Goal: Information Seeking & Learning: Find specific fact

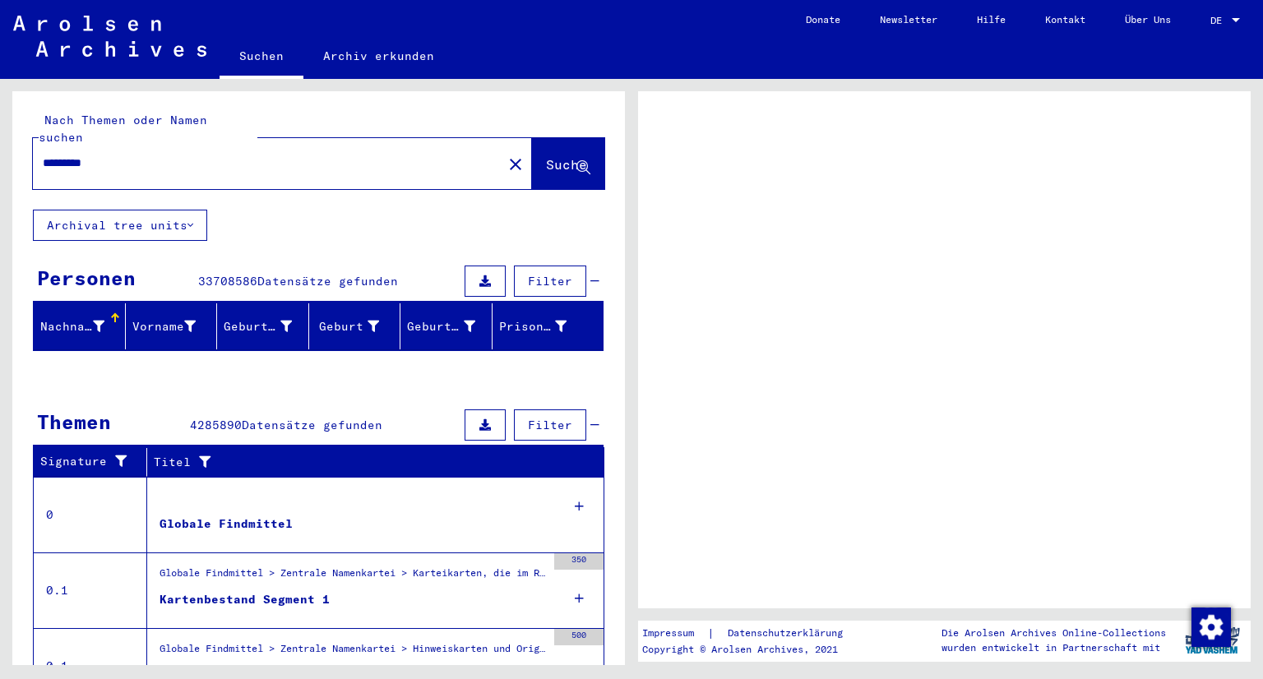
click at [137, 155] on input "*********" at bounding box center [268, 163] width 450 height 17
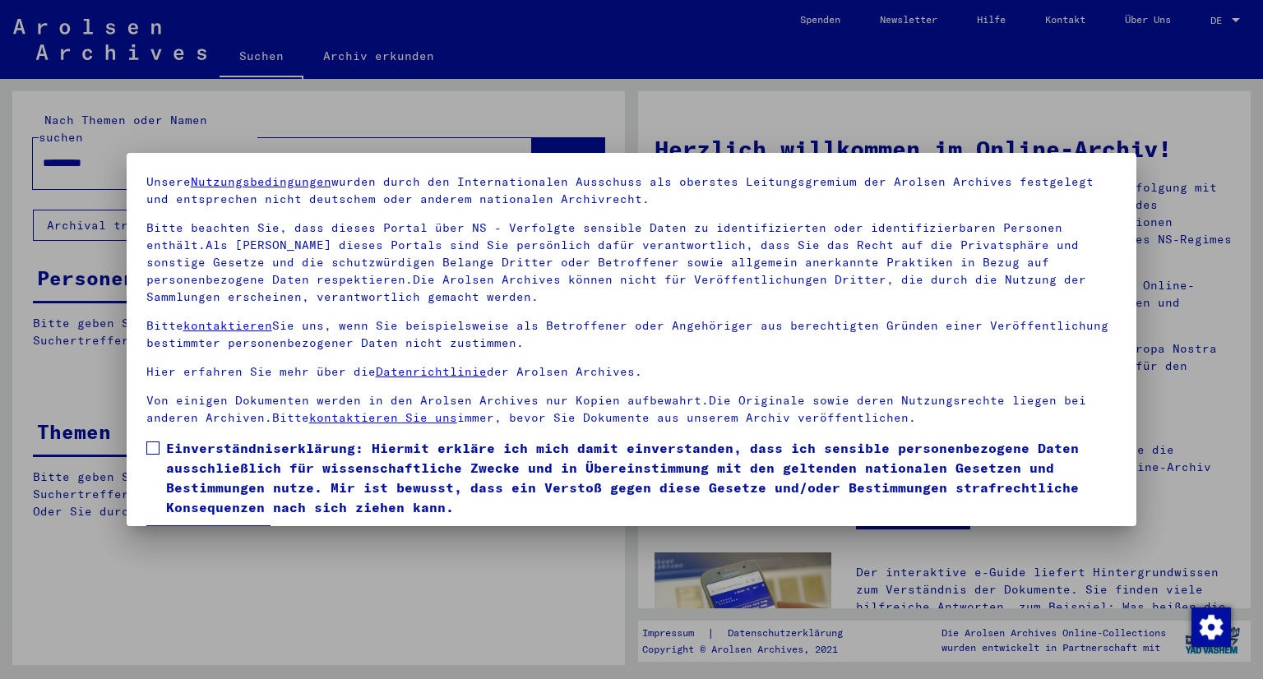
scroll to position [103, 0]
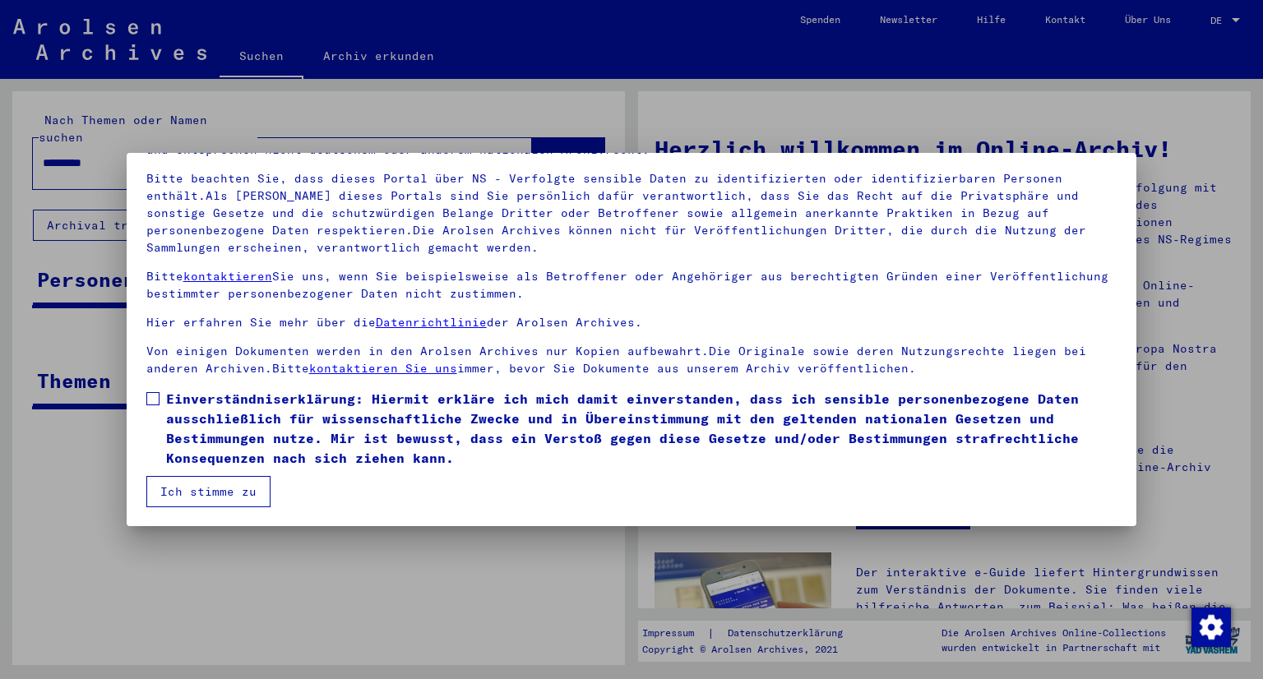
click at [158, 404] on label "Einverständniserklärung: Hiermit erkläre ich mich damit einverstanden, dass ich…" at bounding box center [631, 428] width 971 height 79
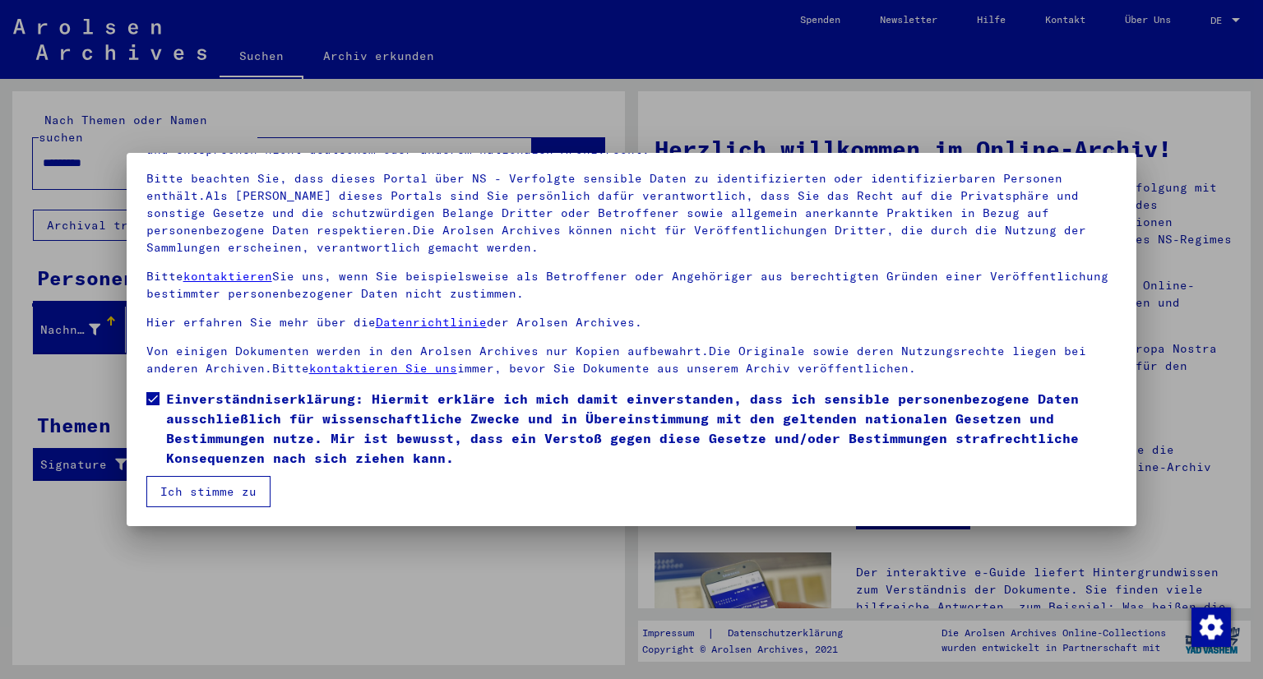
click at [183, 488] on button "Ich stimme zu" at bounding box center [208, 491] width 124 height 31
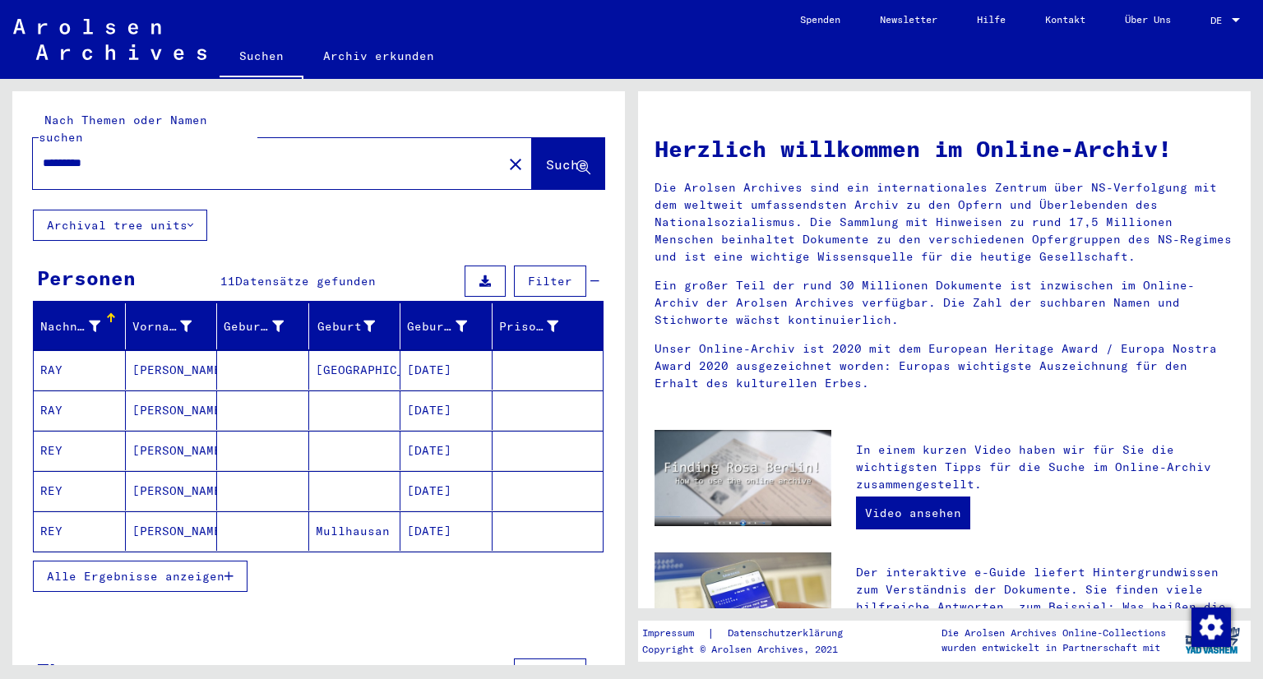
click at [155, 569] on span "Alle Ergebnisse anzeigen" at bounding box center [136, 576] width 178 height 15
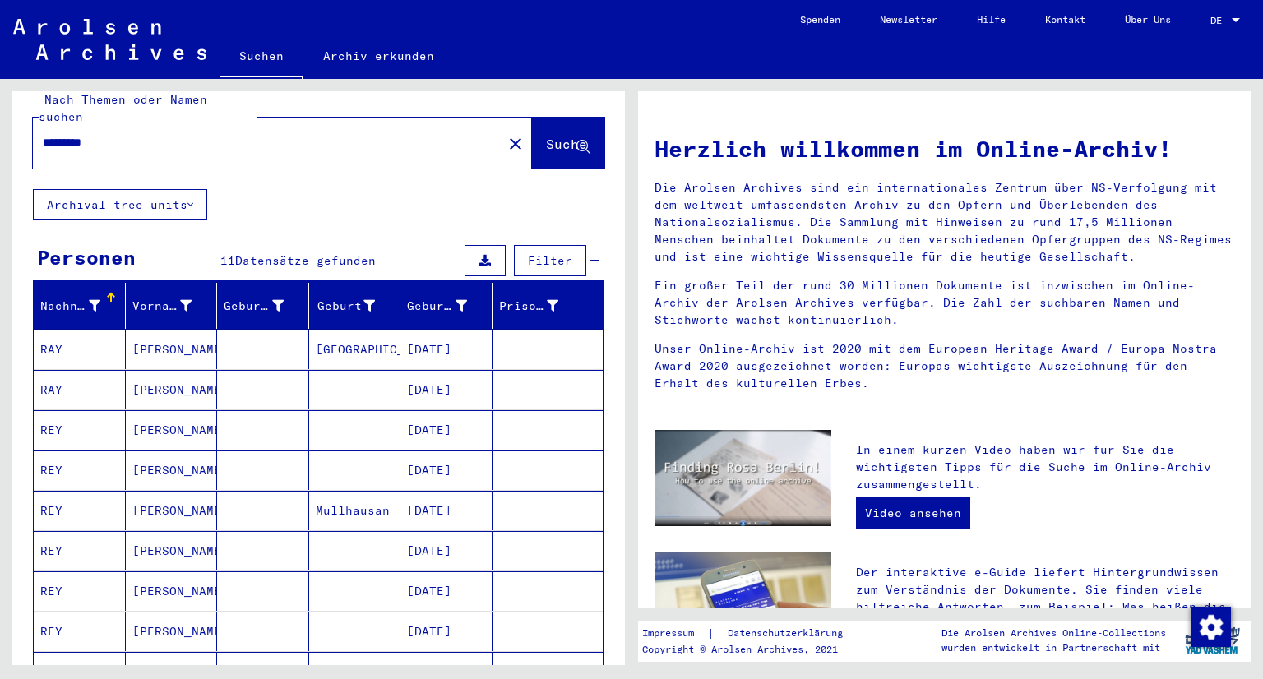
scroll to position [0, 0]
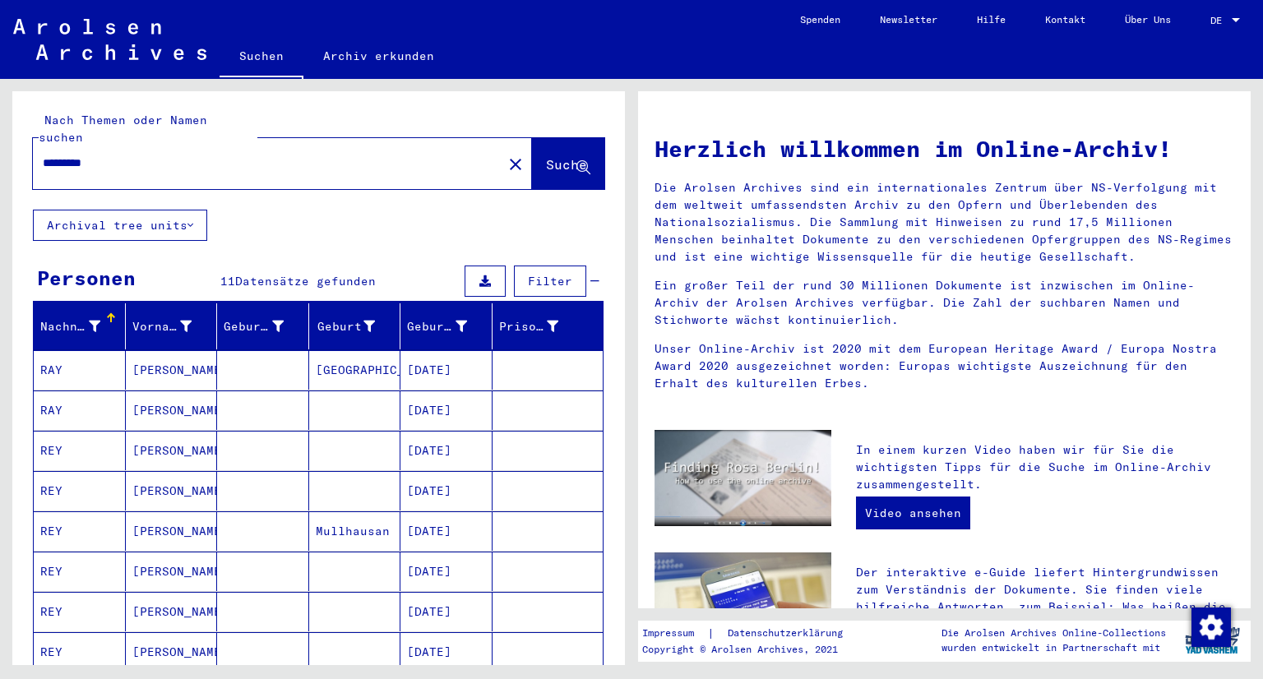
click at [63, 350] on mat-cell "RAY" at bounding box center [80, 369] width 92 height 39
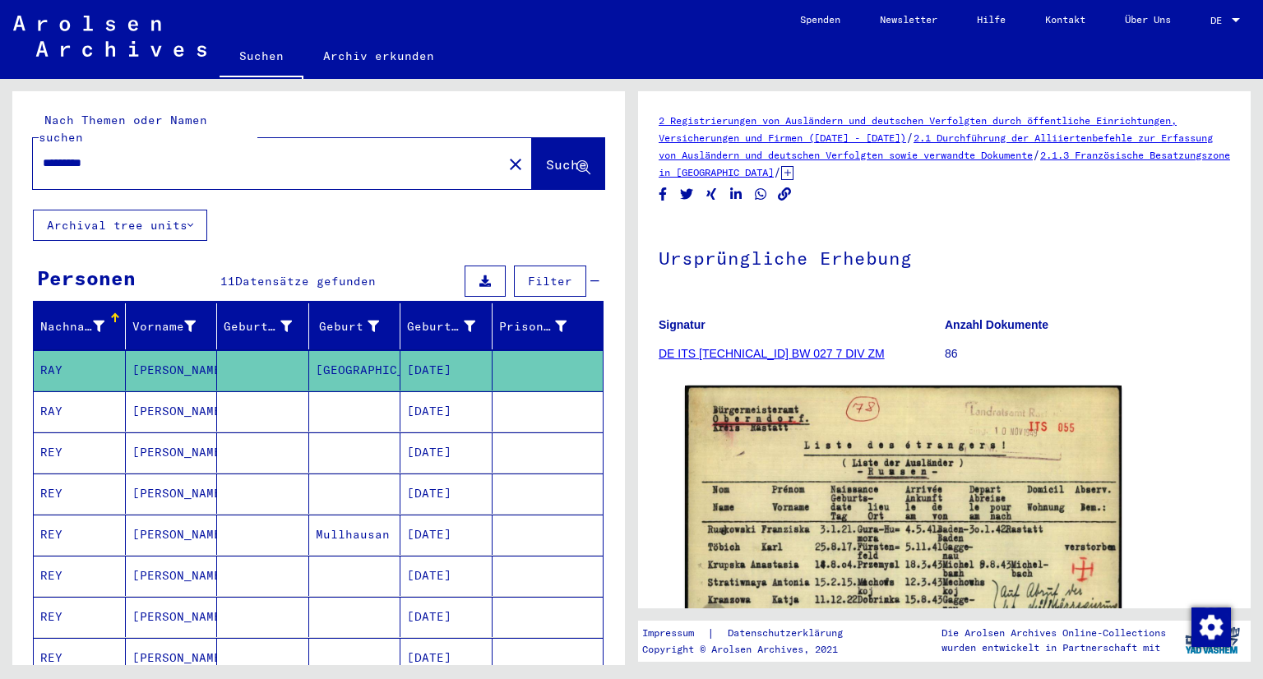
scroll to position [82, 0]
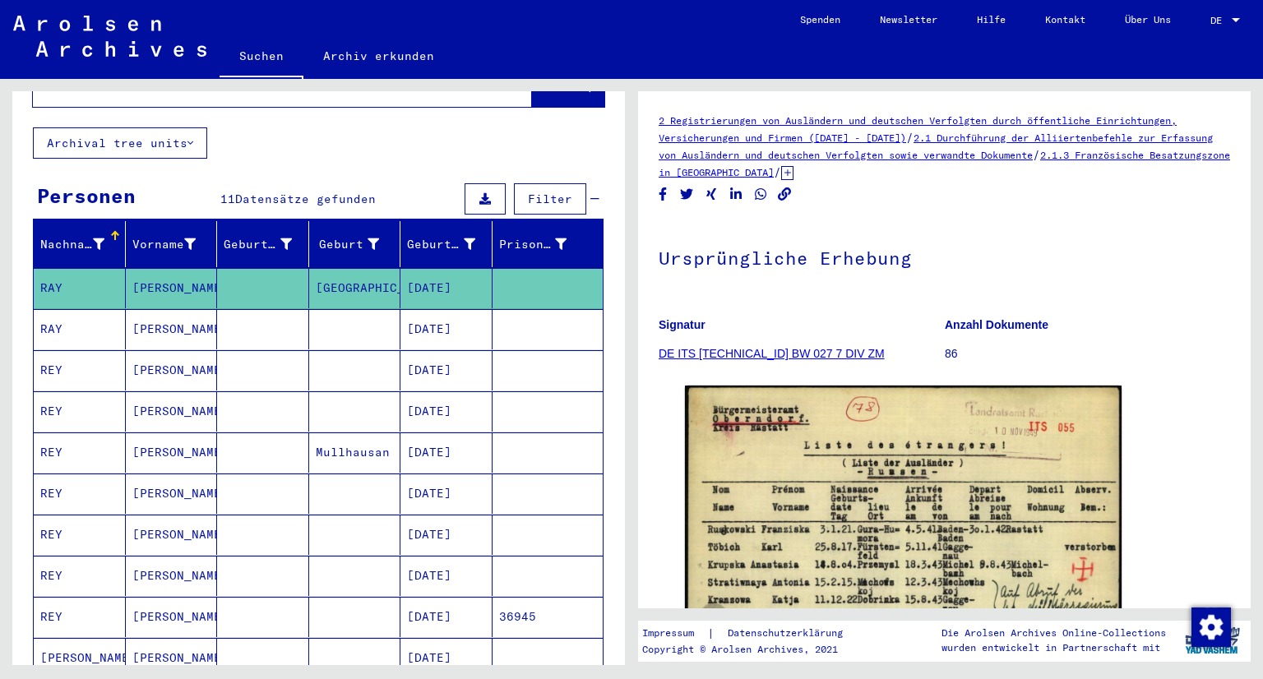
click at [126, 321] on mat-cell "[PERSON_NAME]" at bounding box center [172, 329] width 92 height 40
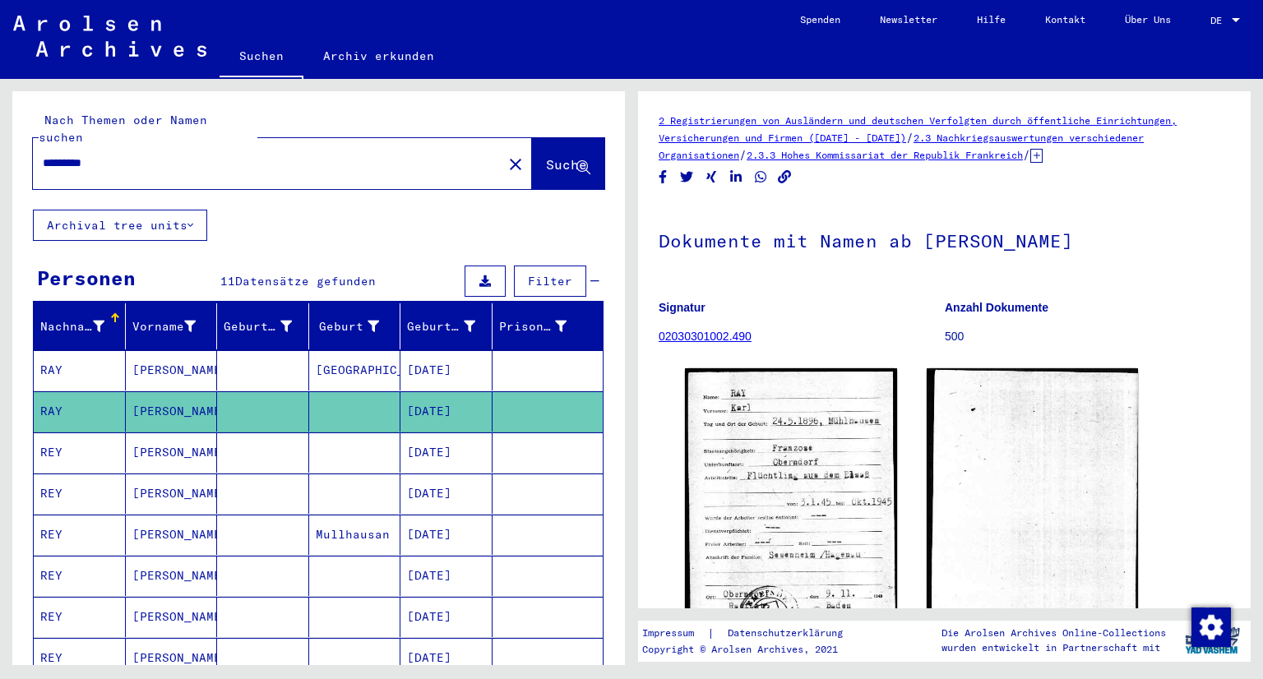
drag, startPoint x: 61, startPoint y: 144, endPoint x: 76, endPoint y: 151, distance: 17.3
click at [61, 155] on input "*********" at bounding box center [268, 163] width 450 height 17
type input "*********"
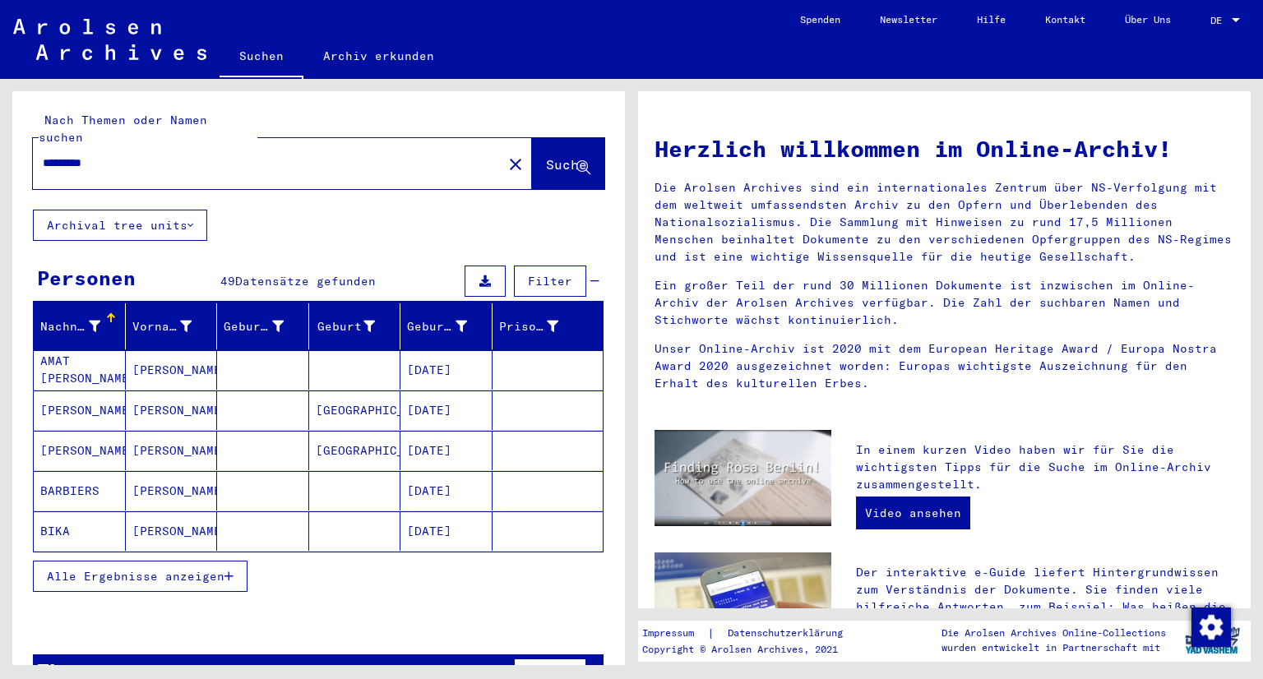
click at [175, 569] on span "Alle Ergebnisse anzeigen" at bounding box center [136, 576] width 178 height 15
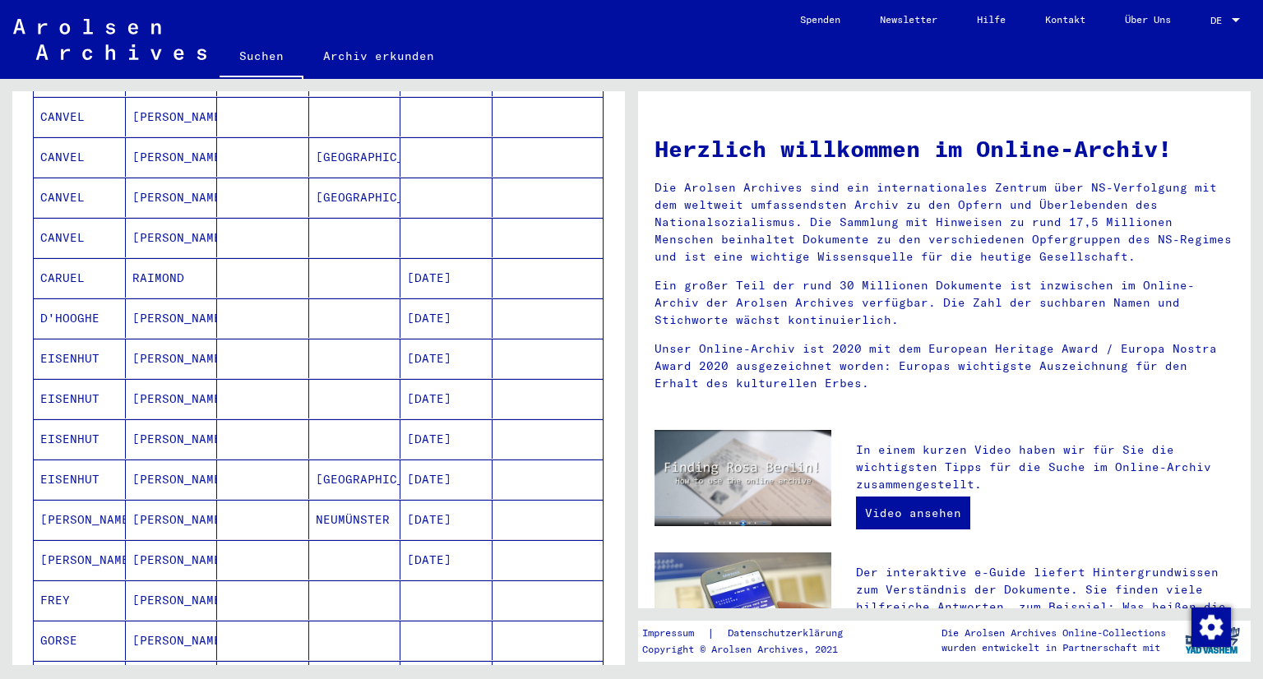
scroll to position [876, 0]
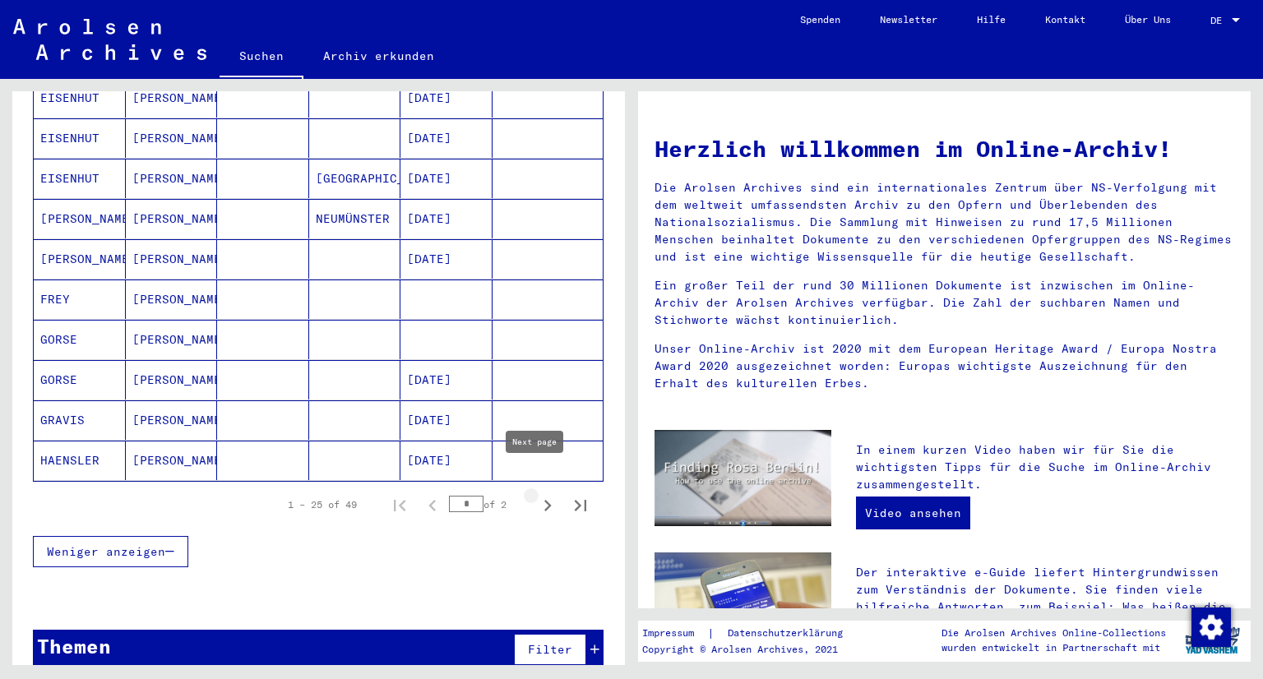
click at [544, 500] on icon "Next page" at bounding box center [547, 506] width 7 height 12
type input "*"
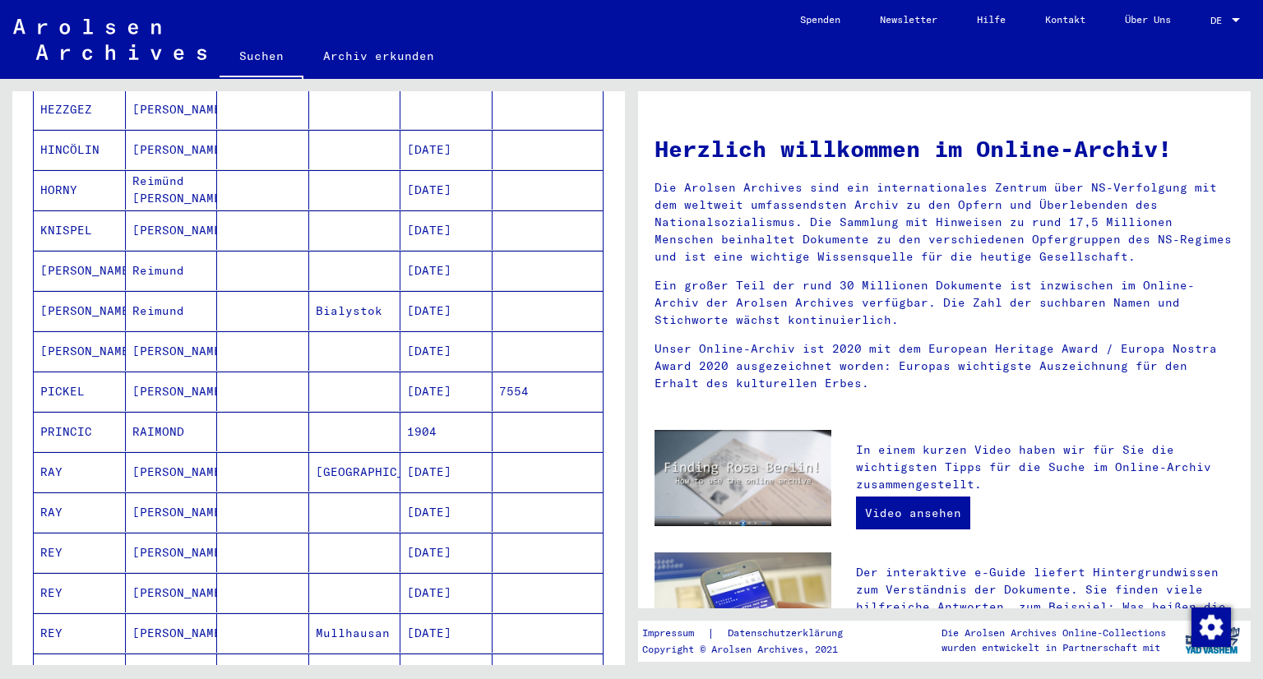
scroll to position [0, 0]
